Goal: Task Accomplishment & Management: Complete application form

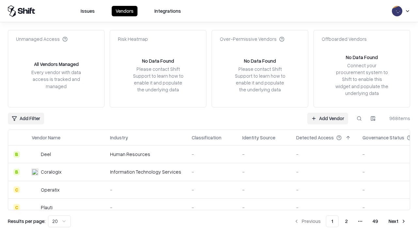
click at [328, 118] on link "Add Vendor" at bounding box center [327, 119] width 41 height 12
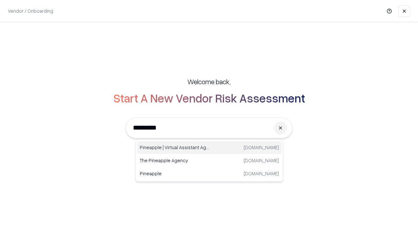
click at [209, 148] on div "Pineapple | Virtual Assistant Agency trypineapple.com" at bounding box center [209, 147] width 144 height 13
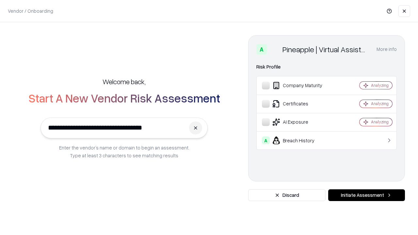
type input "**********"
click at [367, 195] on button "Initiate Assessment" at bounding box center [366, 195] width 77 height 12
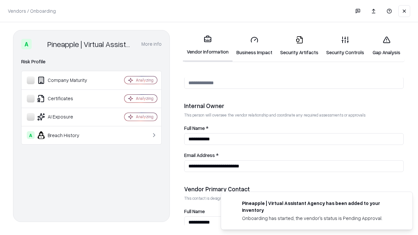
scroll to position [338, 0]
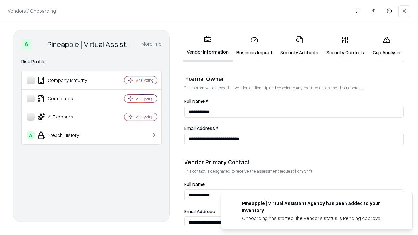
click at [255, 46] on link "Business Impact" at bounding box center [255, 46] width 44 height 30
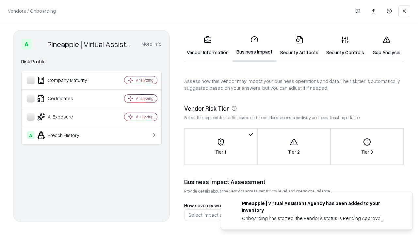
click at [299, 46] on link "Security Artifacts" at bounding box center [299, 46] width 46 height 30
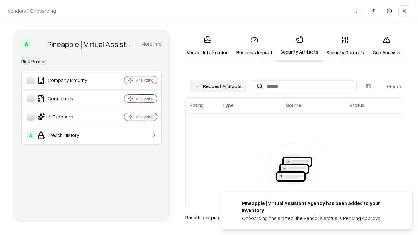
click at [219, 86] on button "Request Artifacts" at bounding box center [218, 86] width 57 height 12
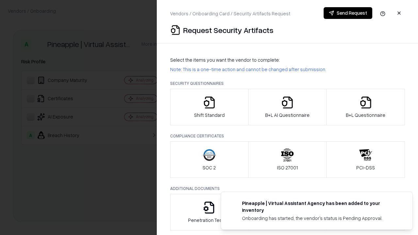
click at [209, 107] on icon "button" at bounding box center [209, 102] width 13 height 13
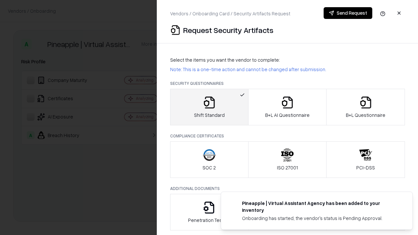
click at [348, 13] on button "Send Request" at bounding box center [348, 13] width 49 height 12
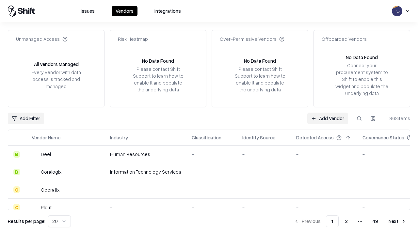
click at [359, 118] on button at bounding box center [360, 119] width 12 height 12
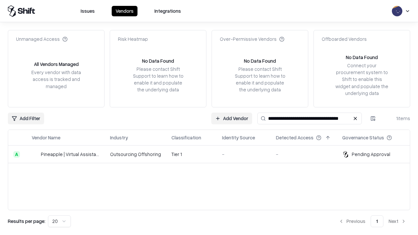
type input "**********"
click at [213, 154] on td "Tier 1" at bounding box center [191, 155] width 51 height 18
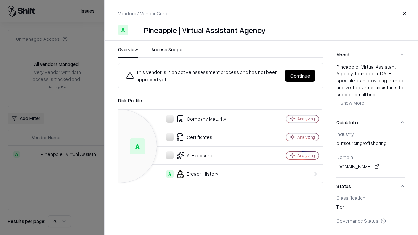
click at [300, 76] on button "Continue" at bounding box center [300, 76] width 30 height 12
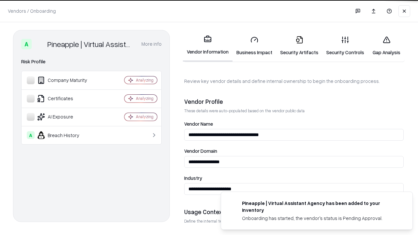
click at [299, 46] on link "Security Artifacts" at bounding box center [299, 46] width 46 height 30
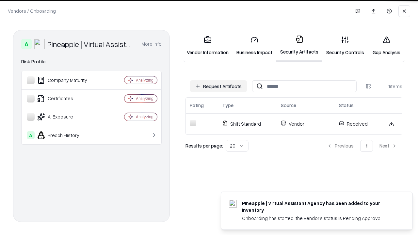
click at [345, 46] on link "Security Controls" at bounding box center [345, 46] width 46 height 30
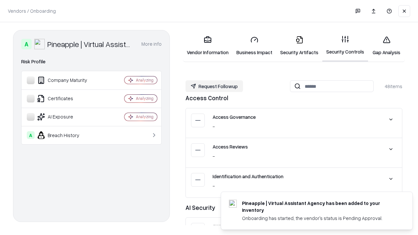
click at [214, 86] on button "Request Followup" at bounding box center [215, 86] width 58 height 12
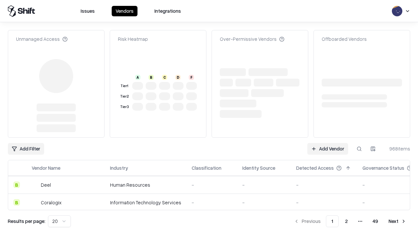
click at [328, 143] on link "Add Vendor" at bounding box center [327, 149] width 41 height 12
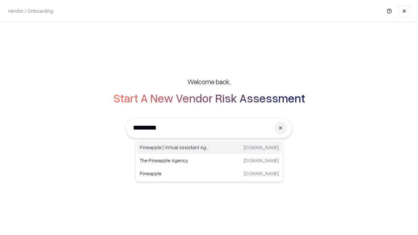
click at [209, 148] on div "Pineapple | Virtual Assistant Agency [DOMAIN_NAME]" at bounding box center [209, 147] width 144 height 13
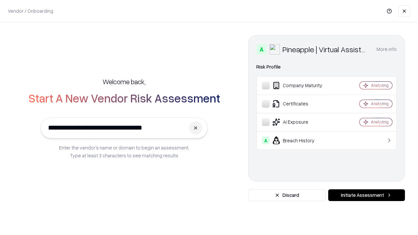
type input "**********"
click at [367, 195] on button "Initiate Assessment" at bounding box center [366, 195] width 77 height 12
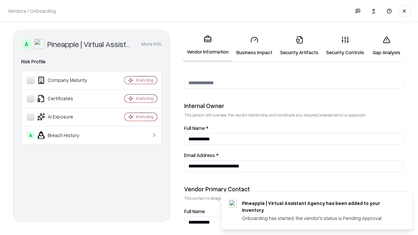
scroll to position [338, 0]
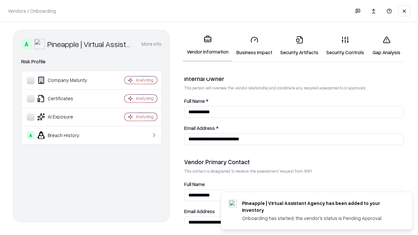
click at [387, 46] on link "Gap Analysis" at bounding box center [386, 46] width 37 height 30
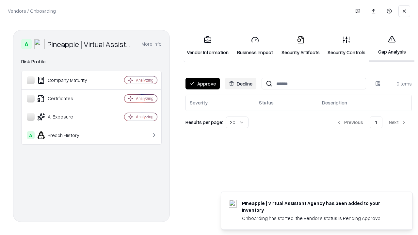
click at [203, 84] on button "Approve" at bounding box center [203, 84] width 34 height 12
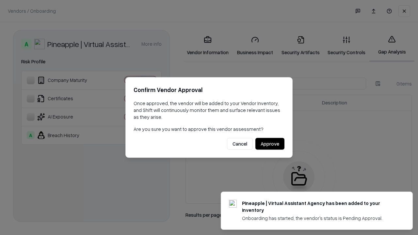
click at [270, 144] on button "Approve" at bounding box center [269, 144] width 29 height 12
